Goal: Register for event/course

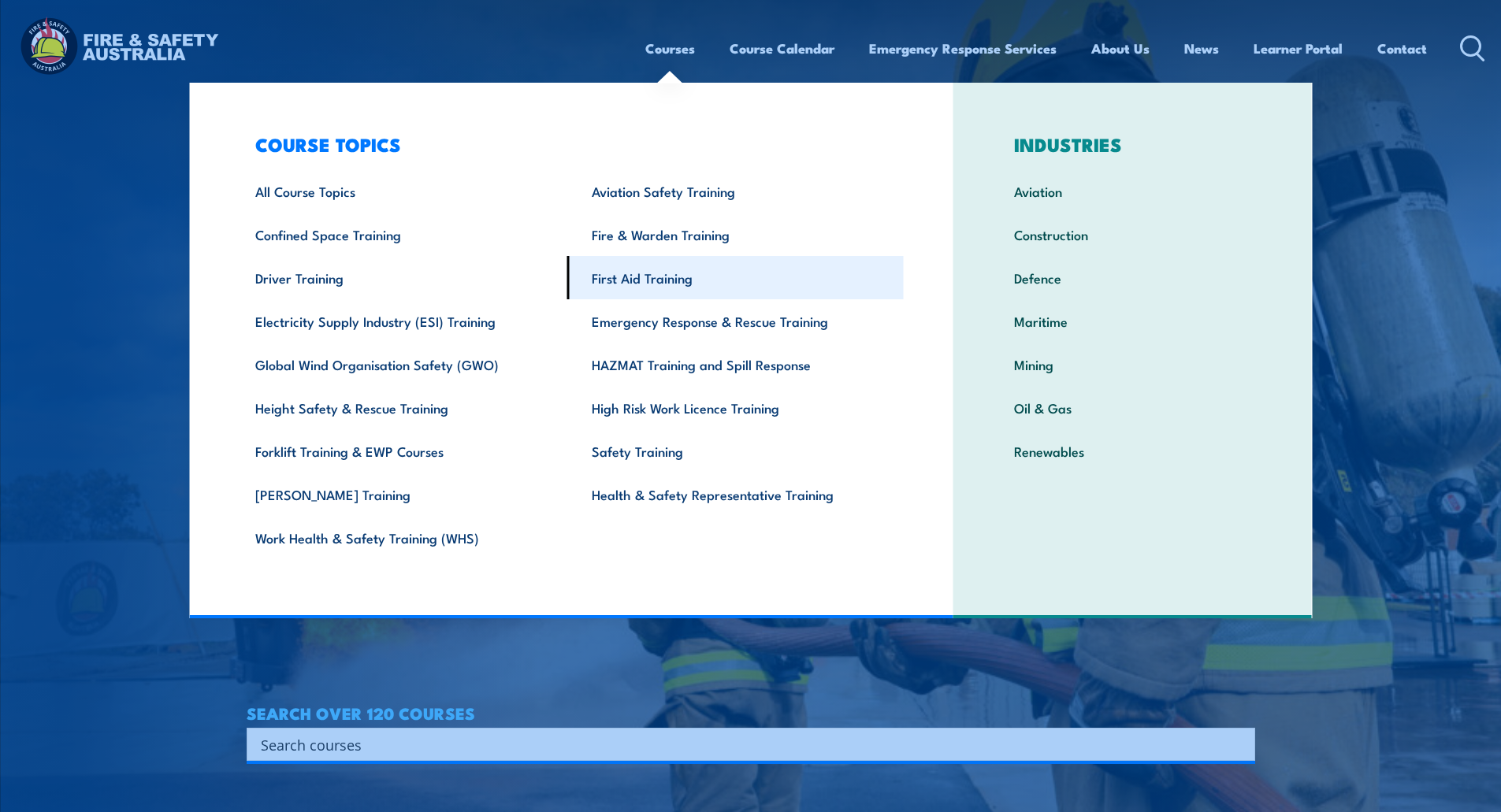
click at [661, 270] on link "First Aid Training" at bounding box center [736, 278] width 336 height 43
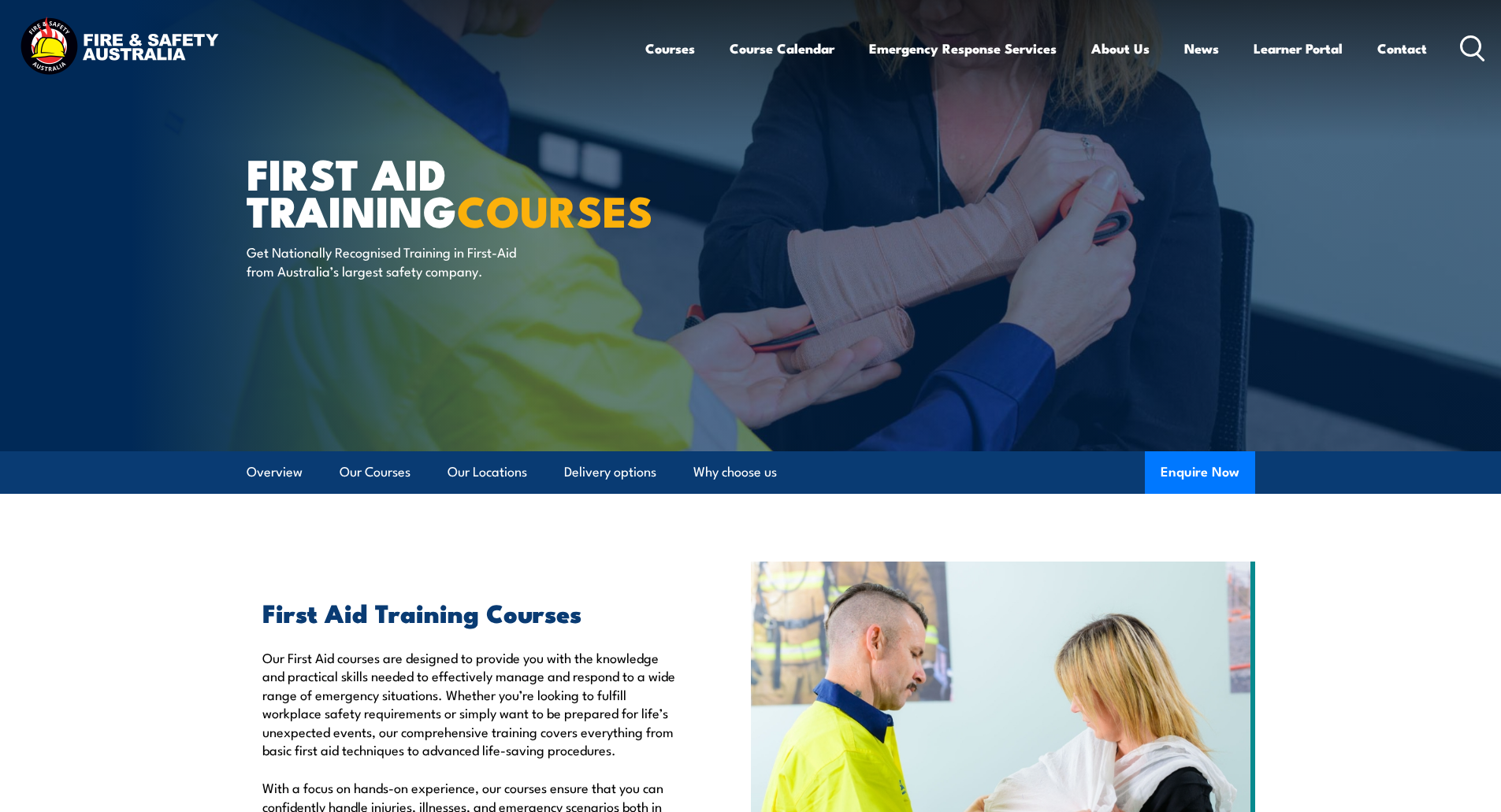
click at [1475, 45] on icon at bounding box center [1473, 49] width 26 height 26
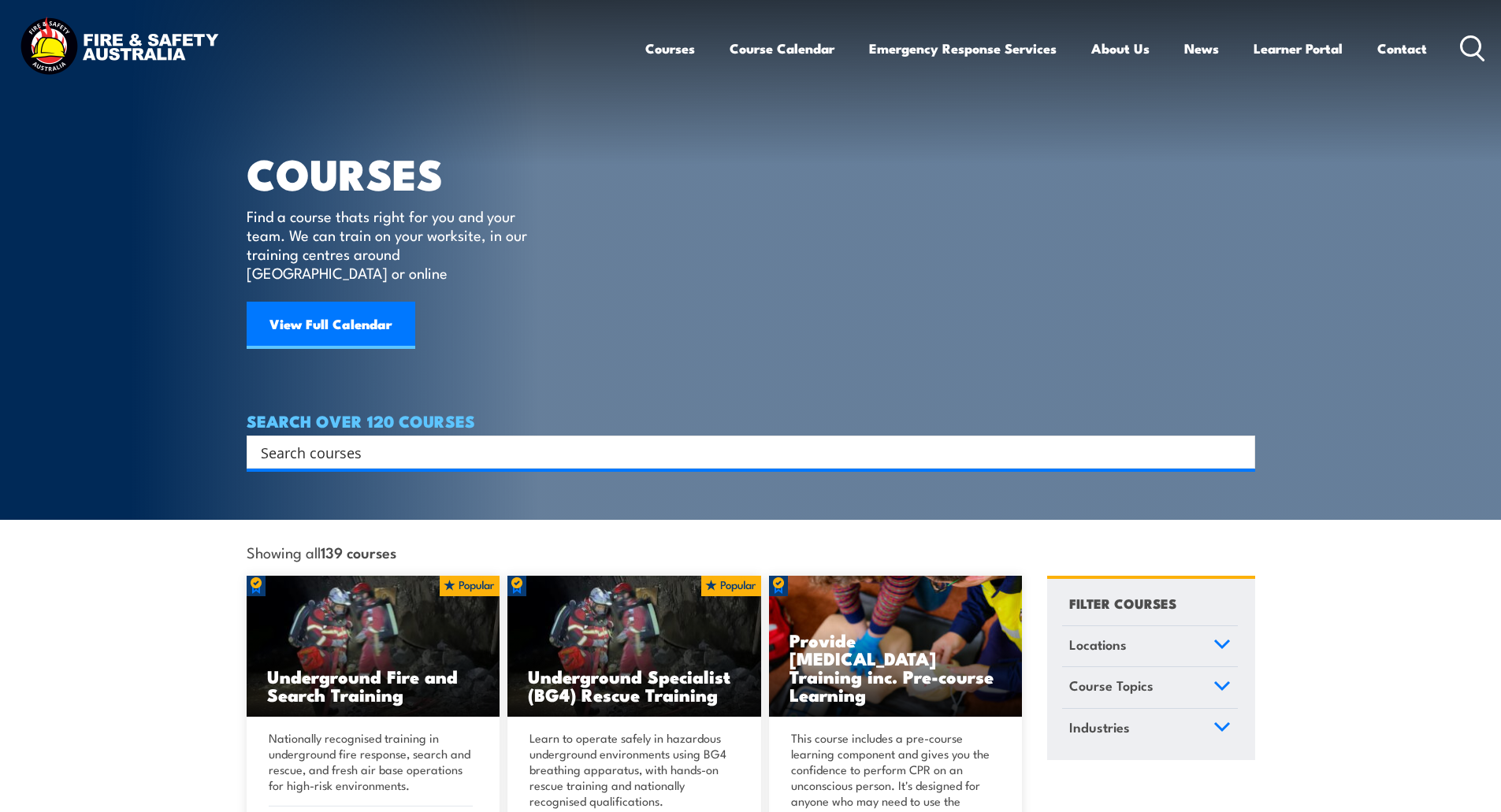
click at [438, 440] on input "Search input" at bounding box center [741, 451] width 960 height 24
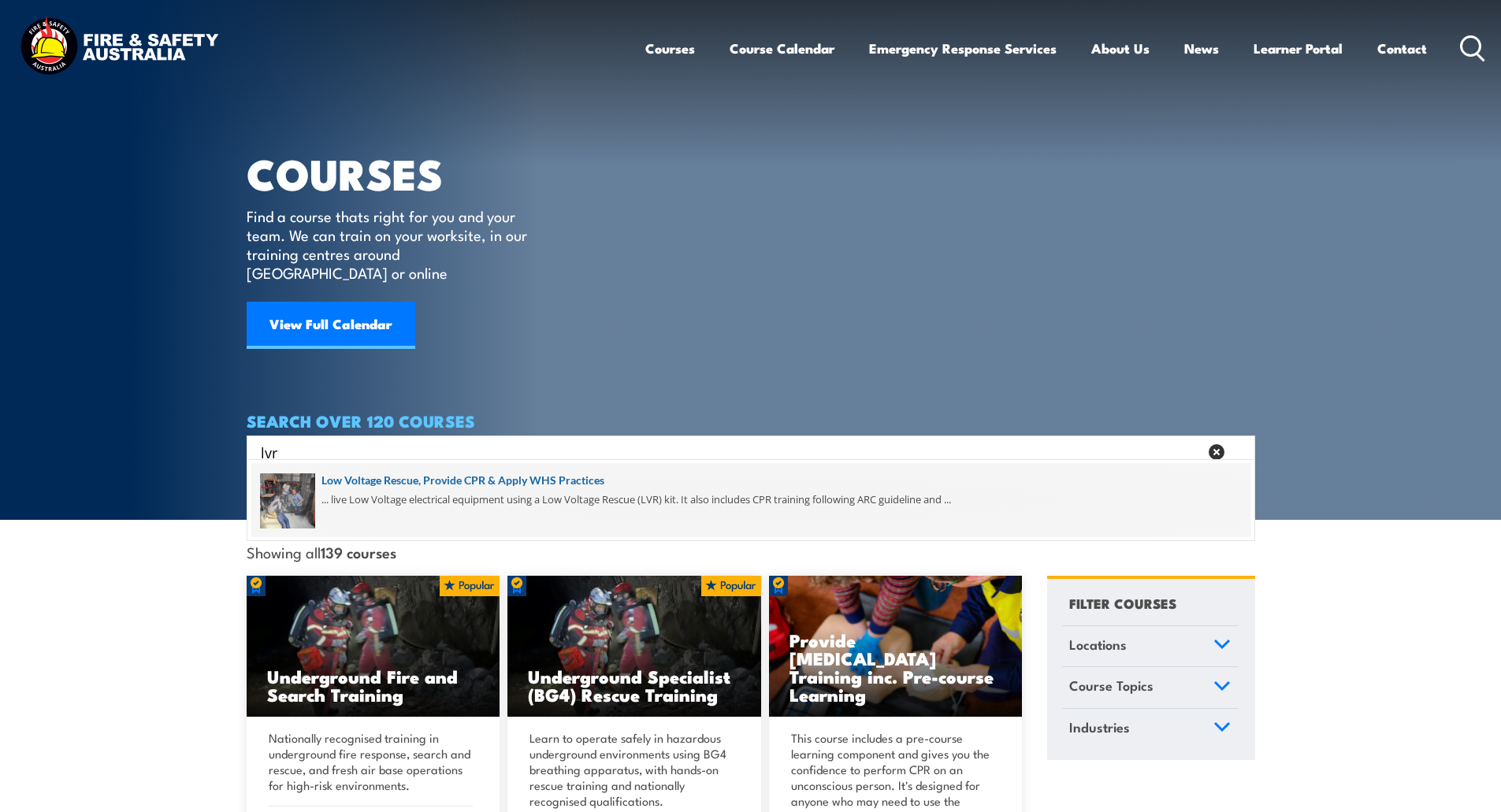
type input "lvr"
click at [412, 481] on span at bounding box center [751, 499] width 999 height 74
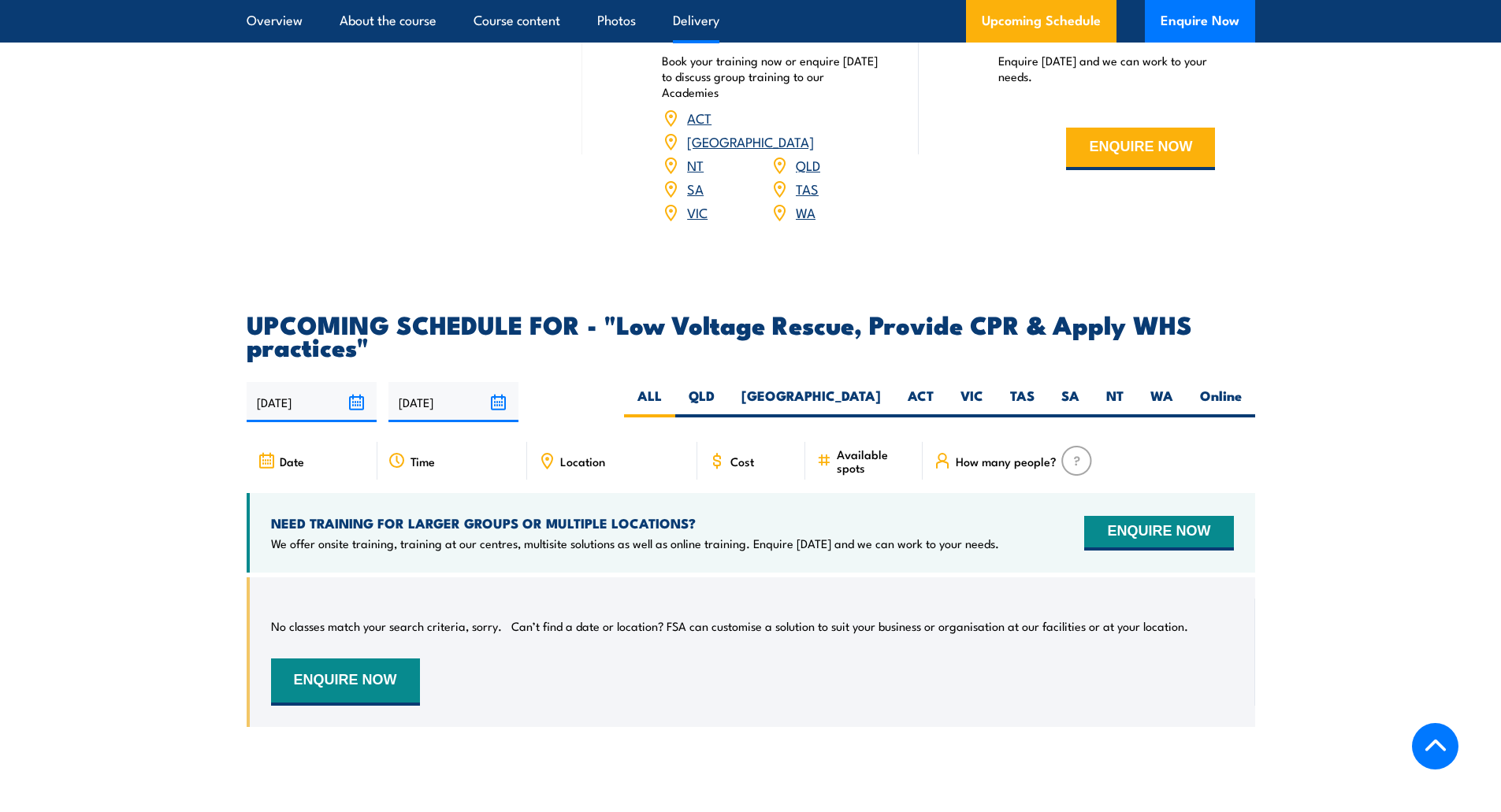
scroll to position [2520, 0]
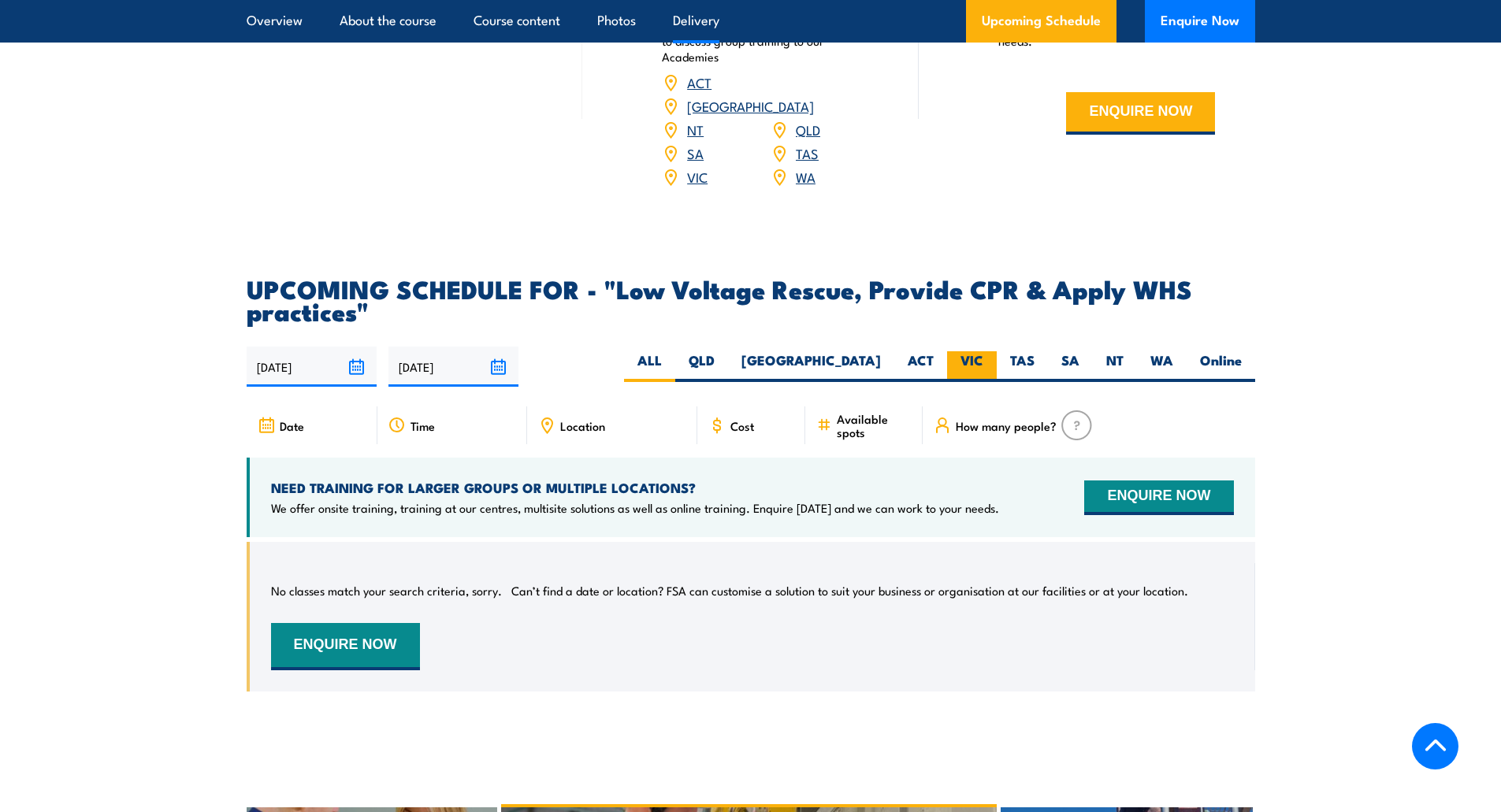
click at [970, 379] on label "VIC" at bounding box center [972, 366] width 50 height 31
click at [983, 362] on input "VIC" at bounding box center [988, 356] width 10 height 10
radio input "true"
